Goal: Download file/media

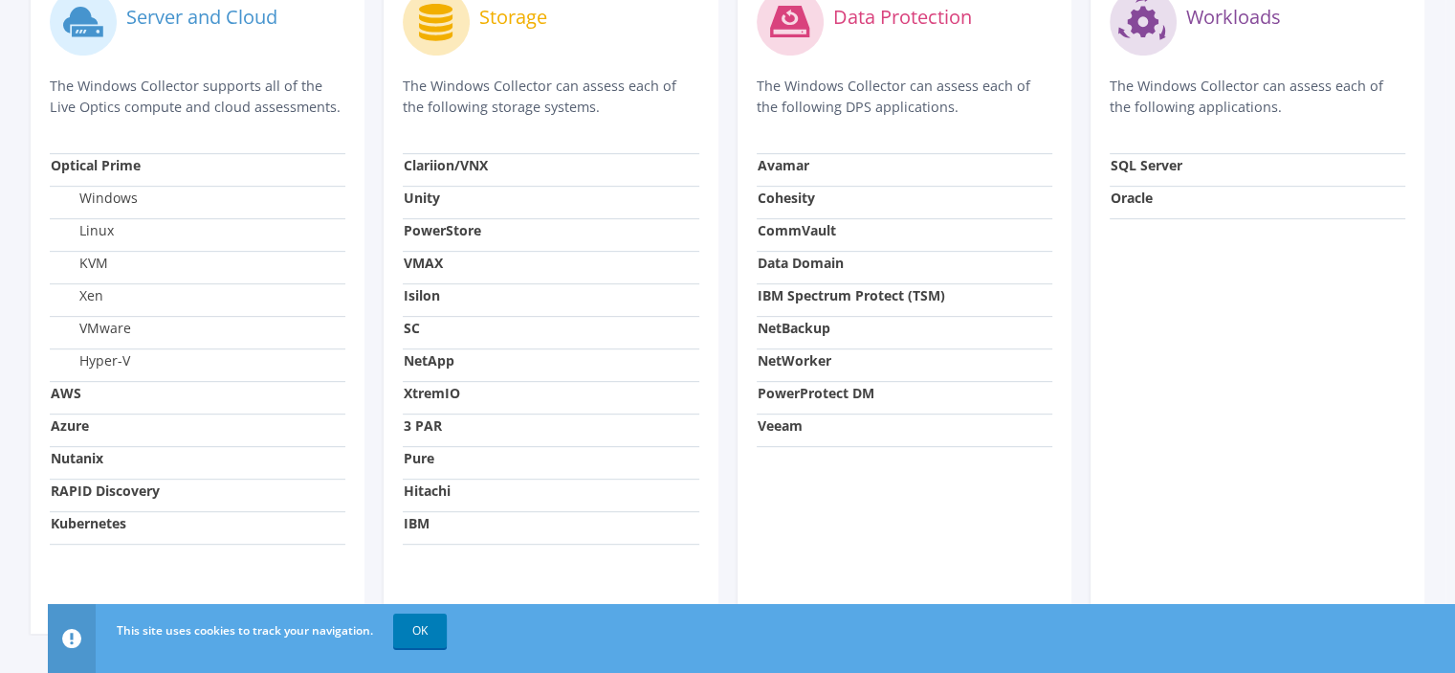
scroll to position [742, 0]
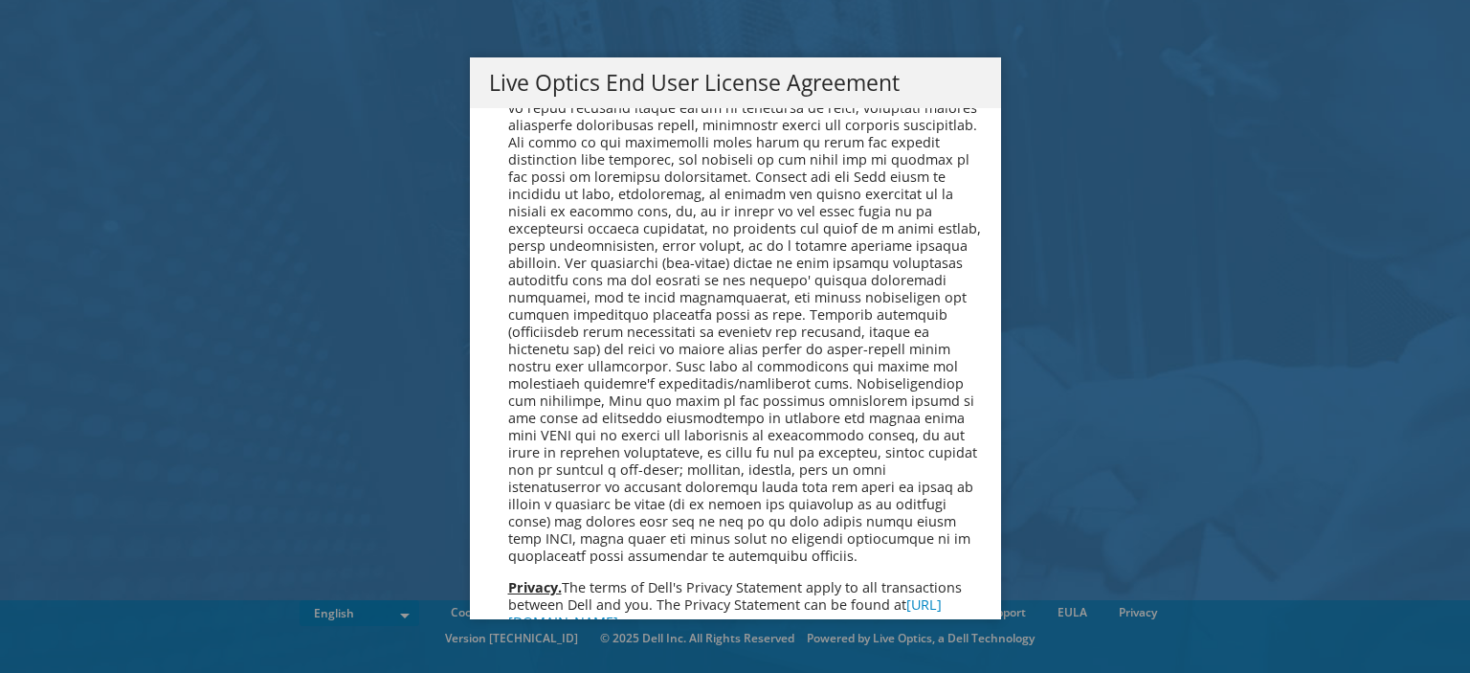
scroll to position [7235, 0]
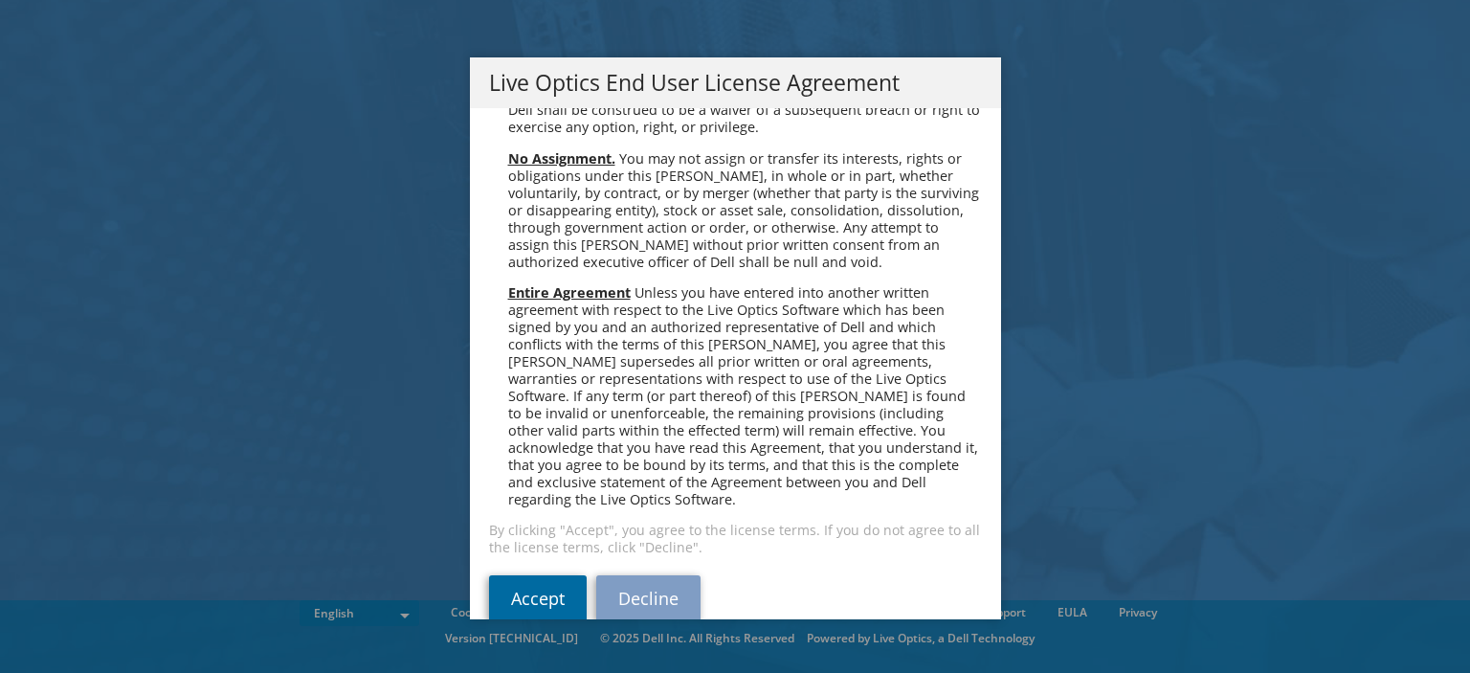
click at [520, 575] on link "Accept" at bounding box center [538, 598] width 98 height 46
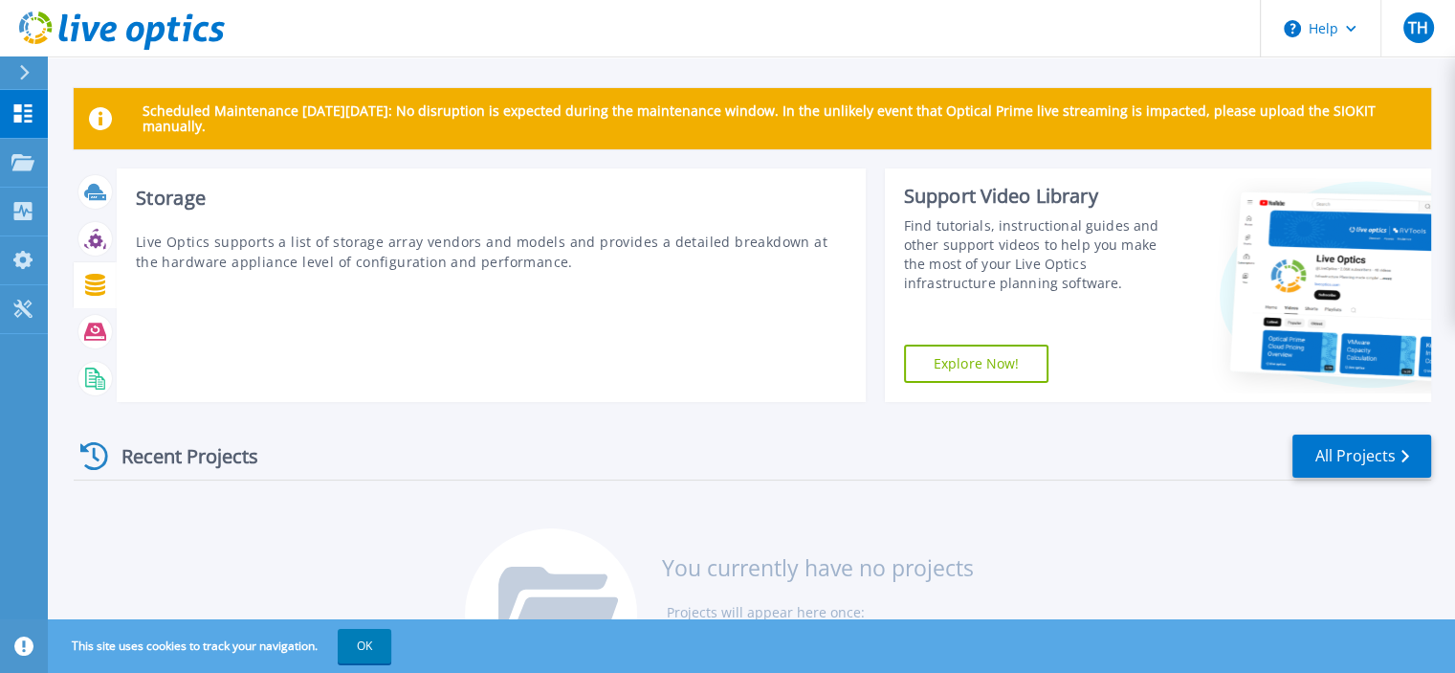
click at [103, 297] on div at bounding box center [94, 284] width 33 height 33
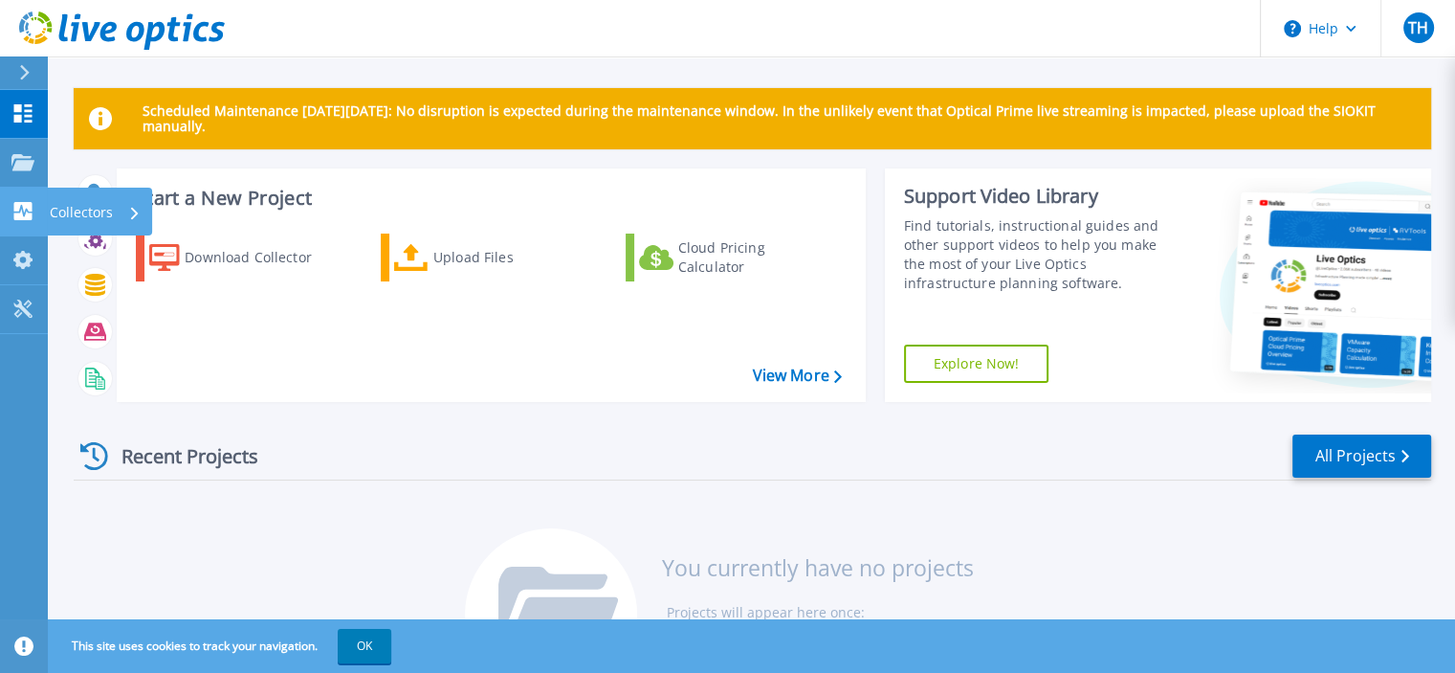
click at [15, 206] on icon at bounding box center [23, 211] width 18 height 18
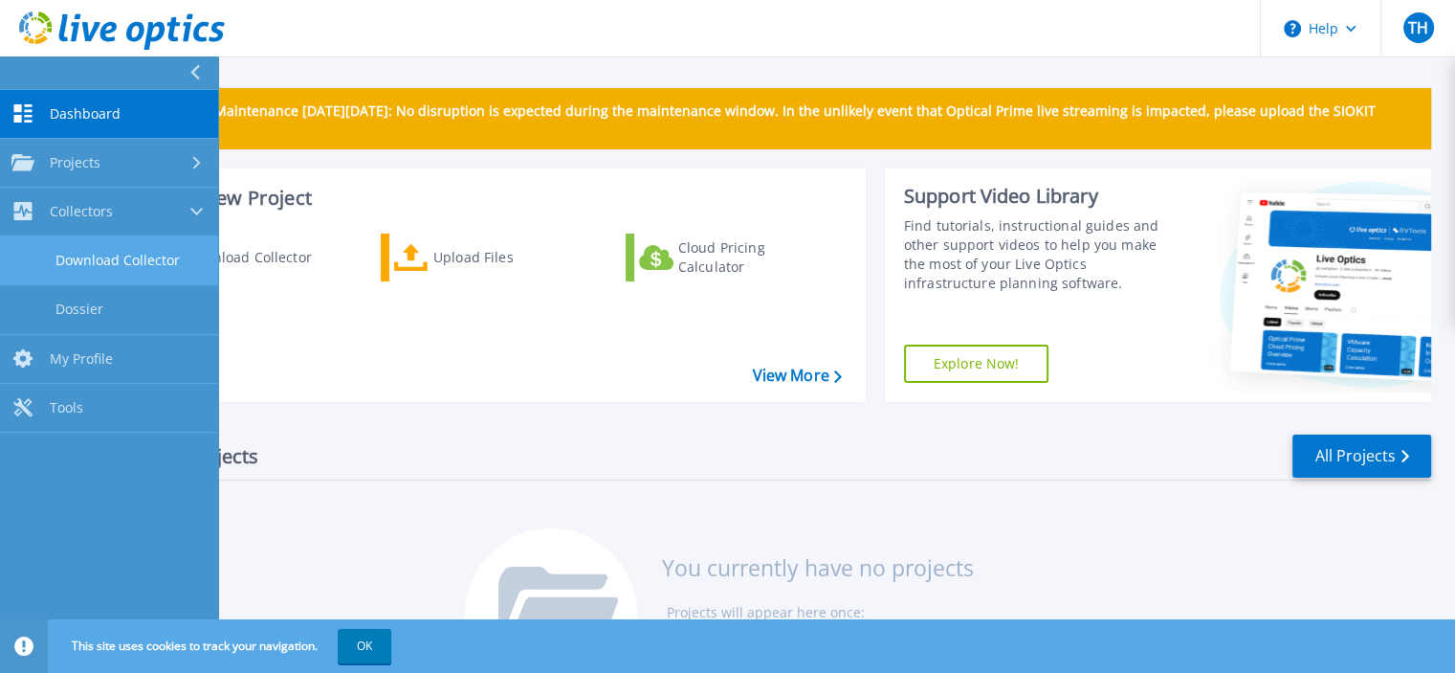
click at [134, 276] on link "Download Collector" at bounding box center [109, 260] width 218 height 49
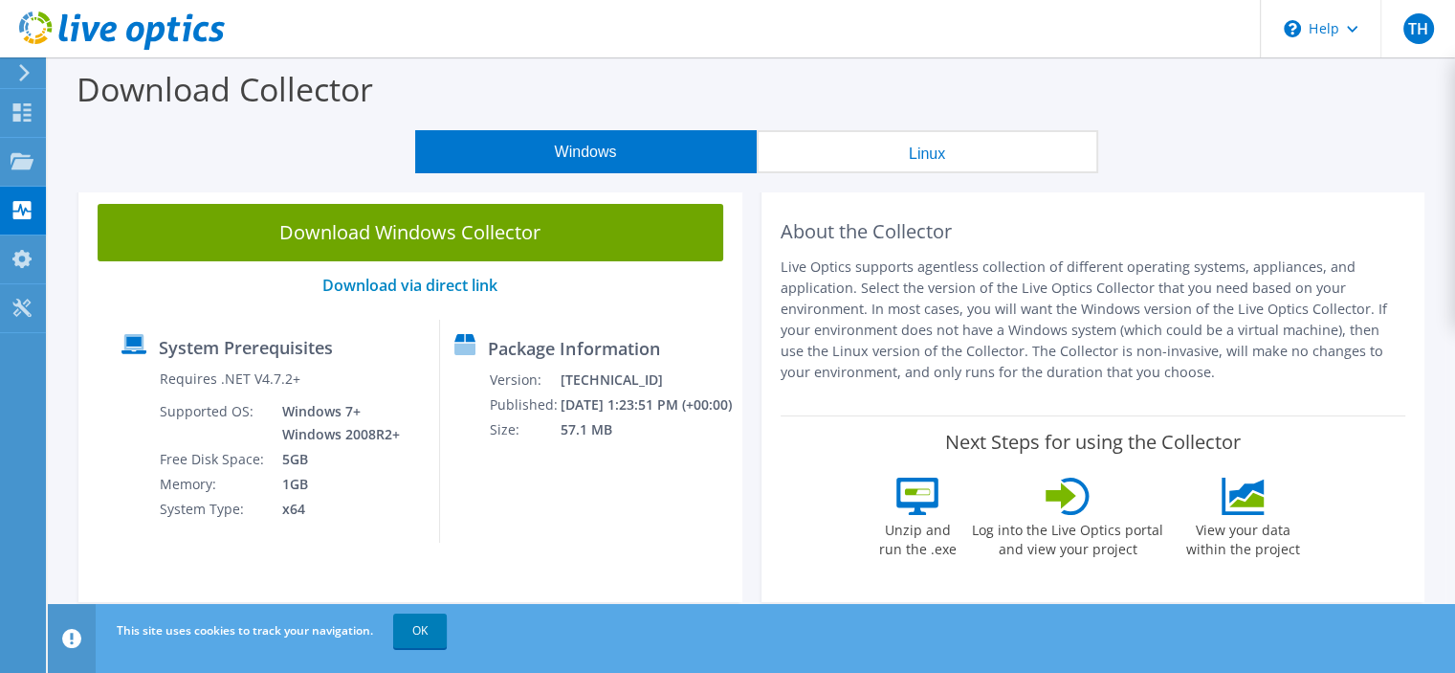
click at [869, 146] on button "Linux" at bounding box center [928, 151] width 342 height 43
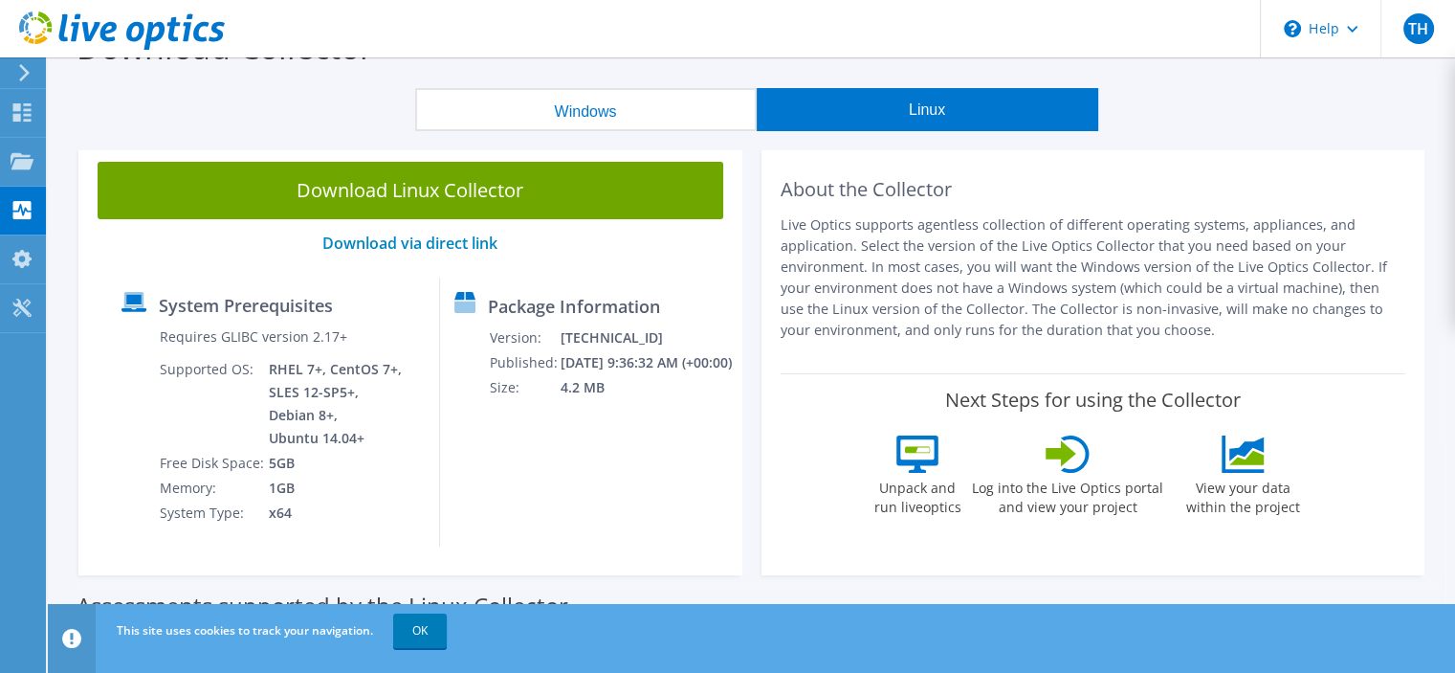
scroll to position [38, 0]
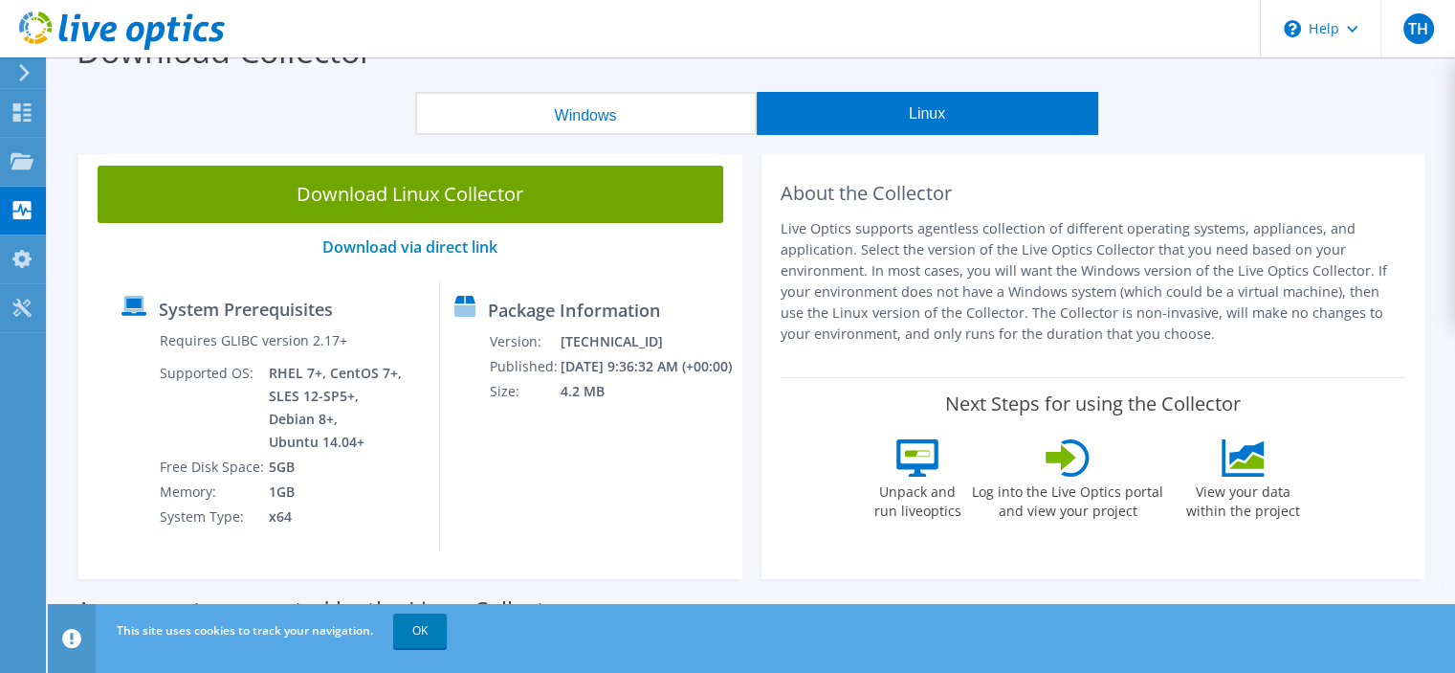
click at [604, 117] on button "Windows" at bounding box center [586, 113] width 342 height 43
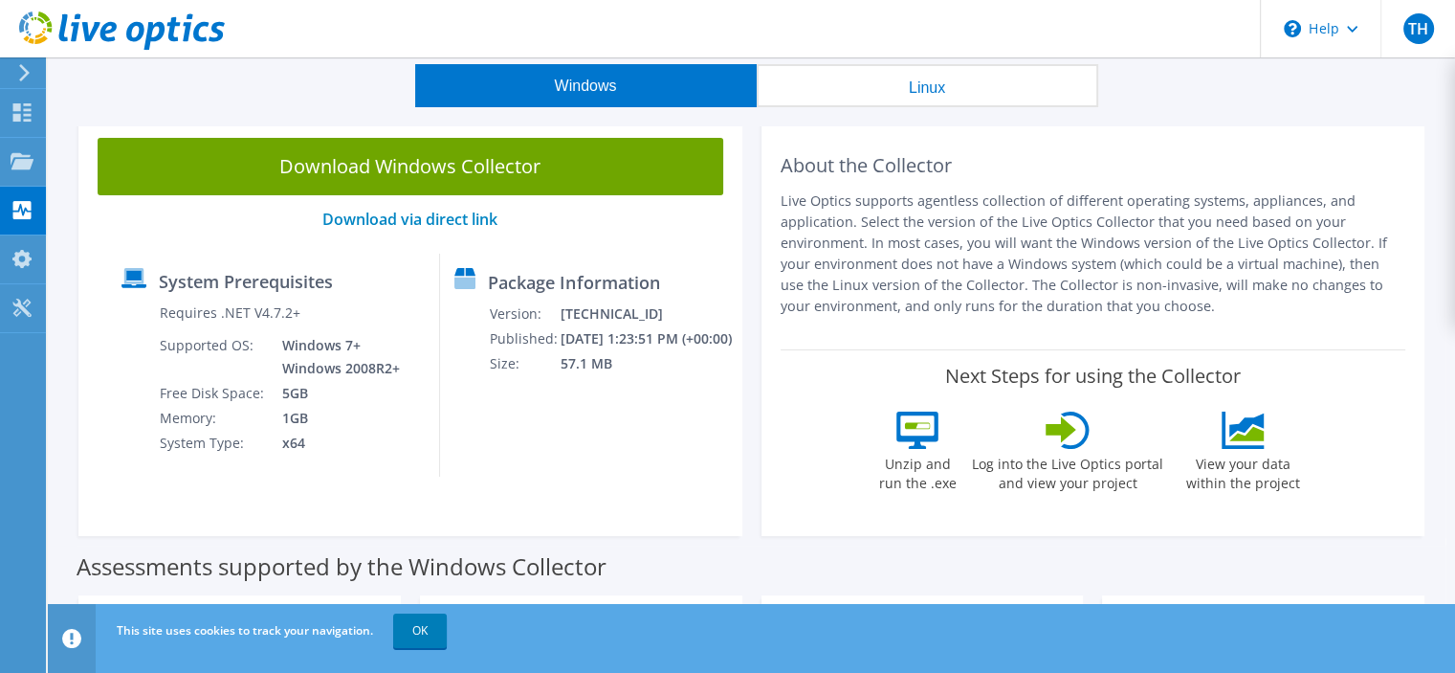
scroll to position [65, 0]
